Goal: Navigation & Orientation: Find specific page/section

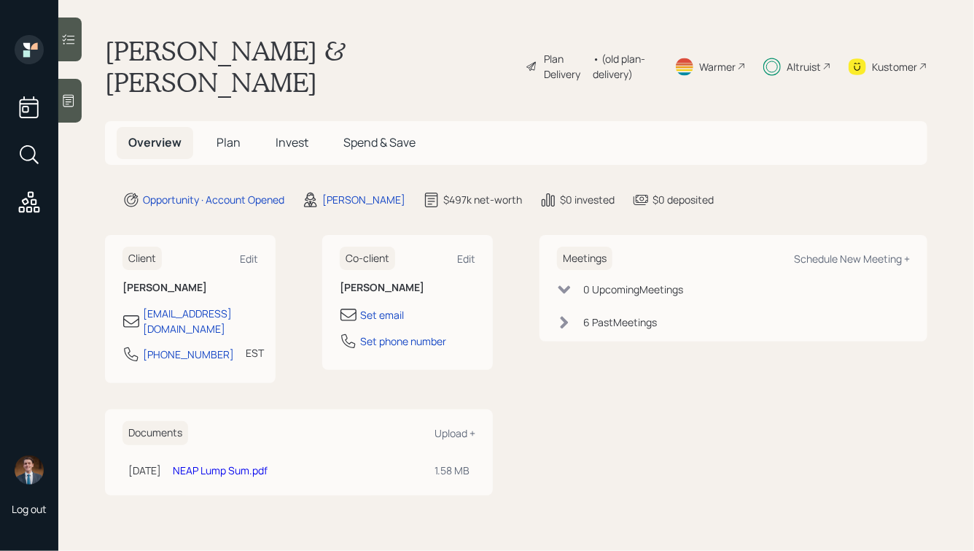
click at [221, 134] on span "Plan" at bounding box center [229, 142] width 24 height 16
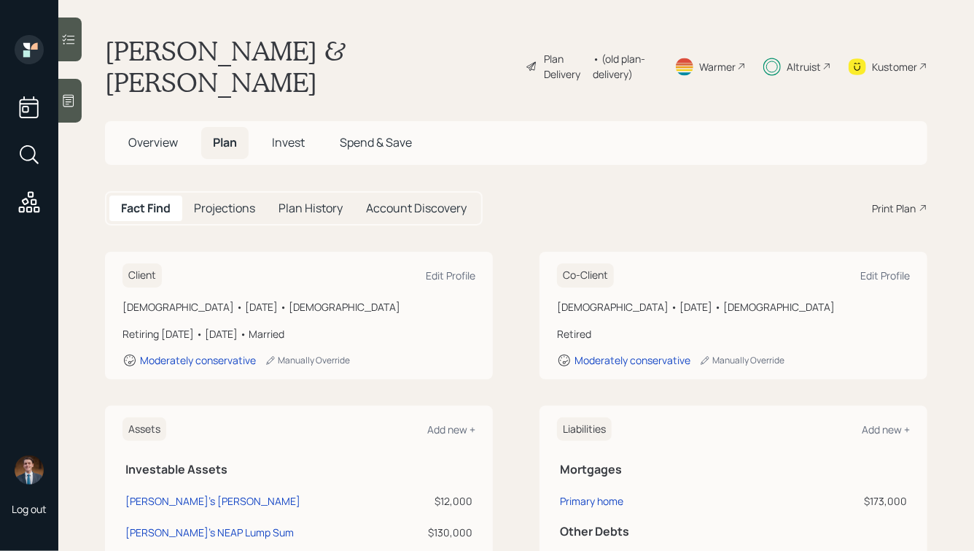
click at [295, 134] on span "Invest" at bounding box center [288, 142] width 33 height 16
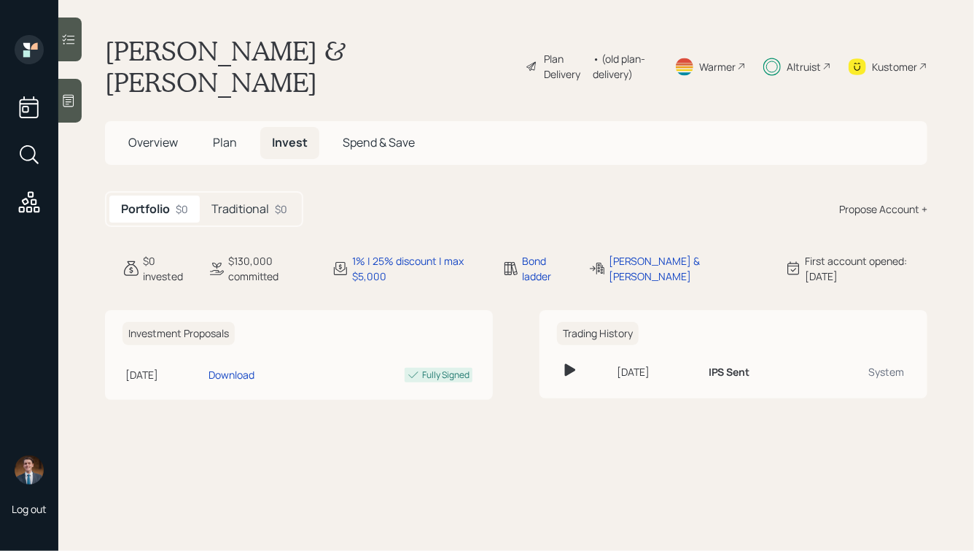
click at [276, 201] on div "$0" at bounding box center [281, 208] width 12 height 15
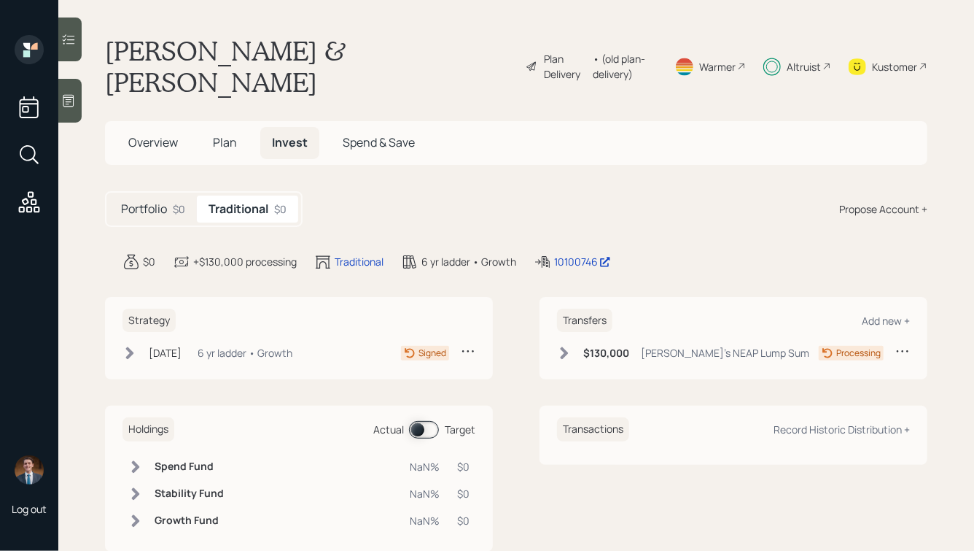
scroll to position [4, 0]
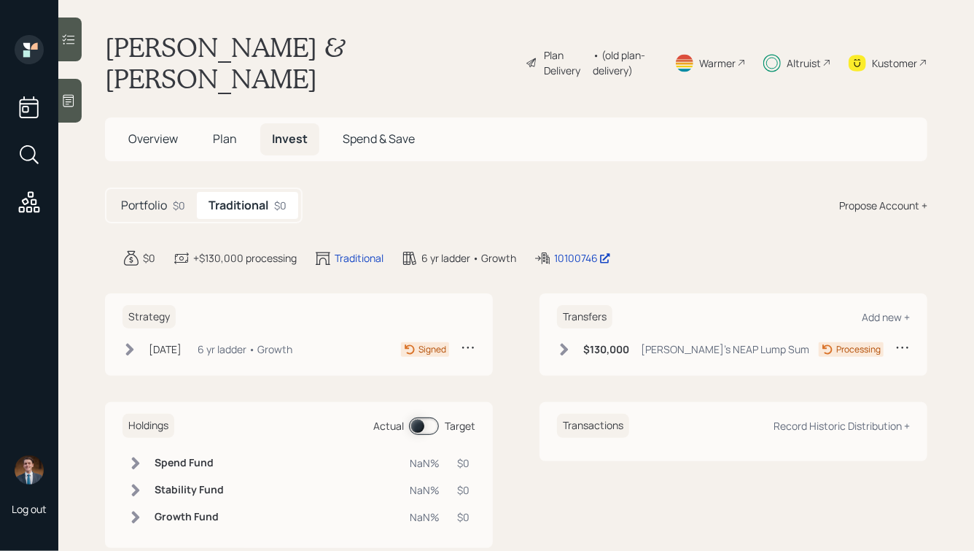
click at [152, 198] on h5 "Portfolio" at bounding box center [144, 205] width 46 height 14
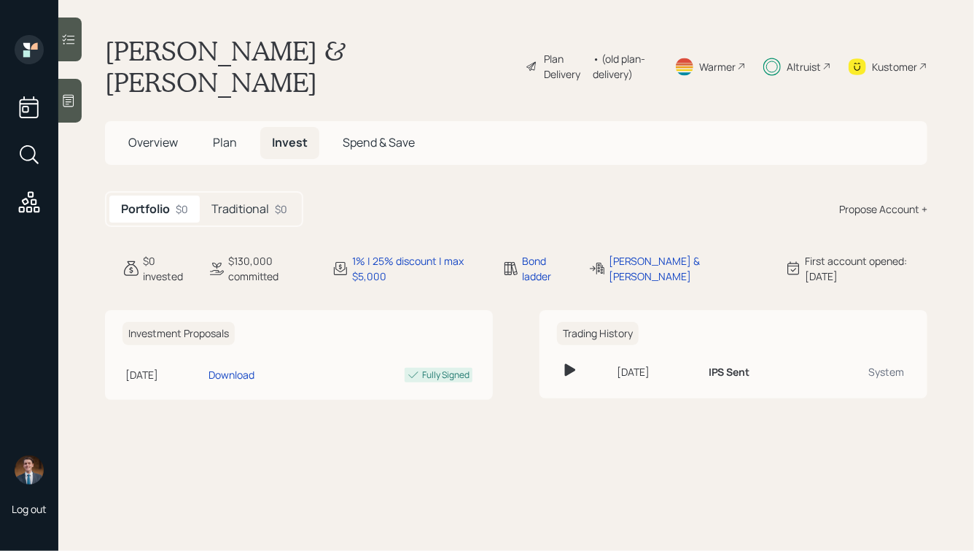
click at [232, 134] on span "Plan" at bounding box center [225, 142] width 24 height 16
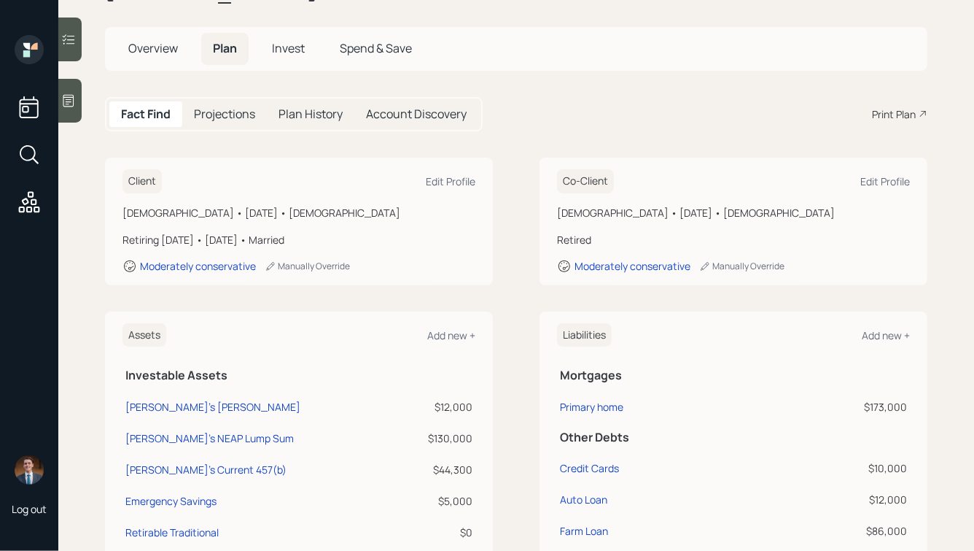
scroll to position [93, 0]
